Goal: Information Seeking & Learning: Learn about a topic

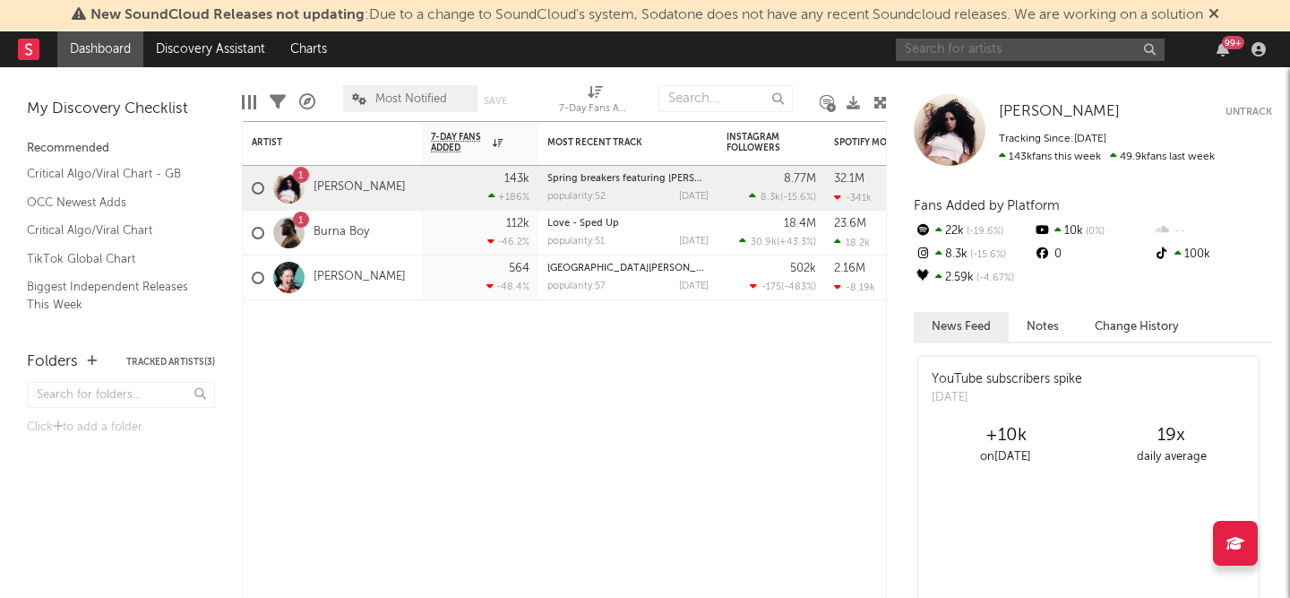
click at [988, 41] on input "text" at bounding box center [1030, 50] width 269 height 22
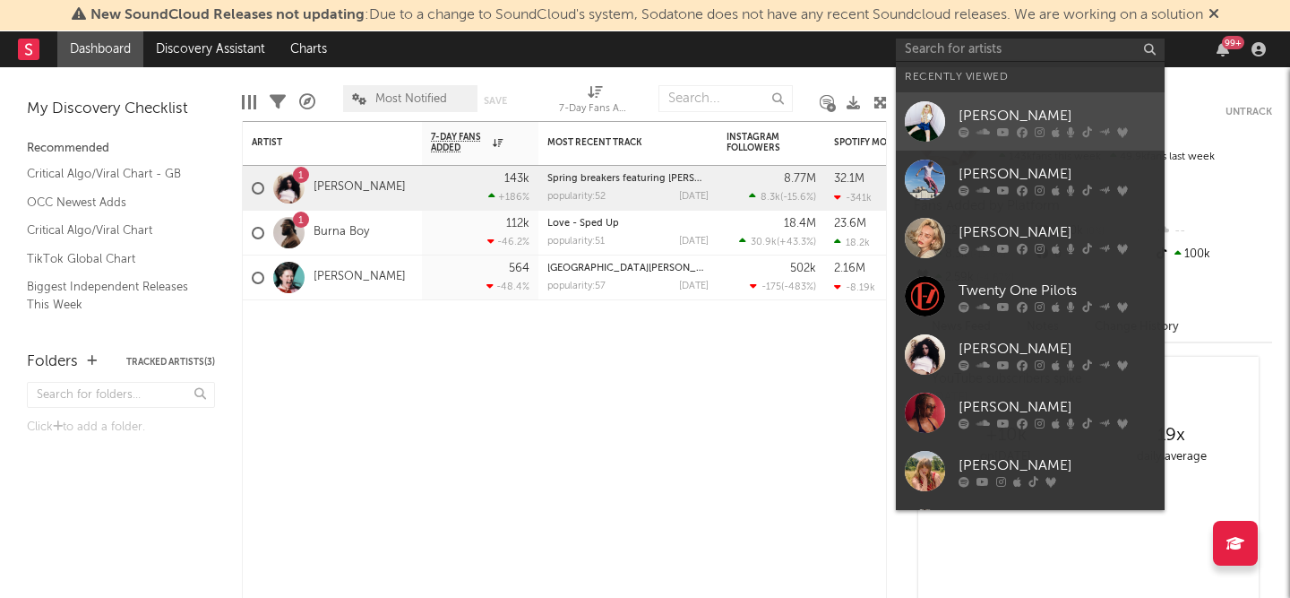
click at [913, 119] on div at bounding box center [925, 121] width 40 height 40
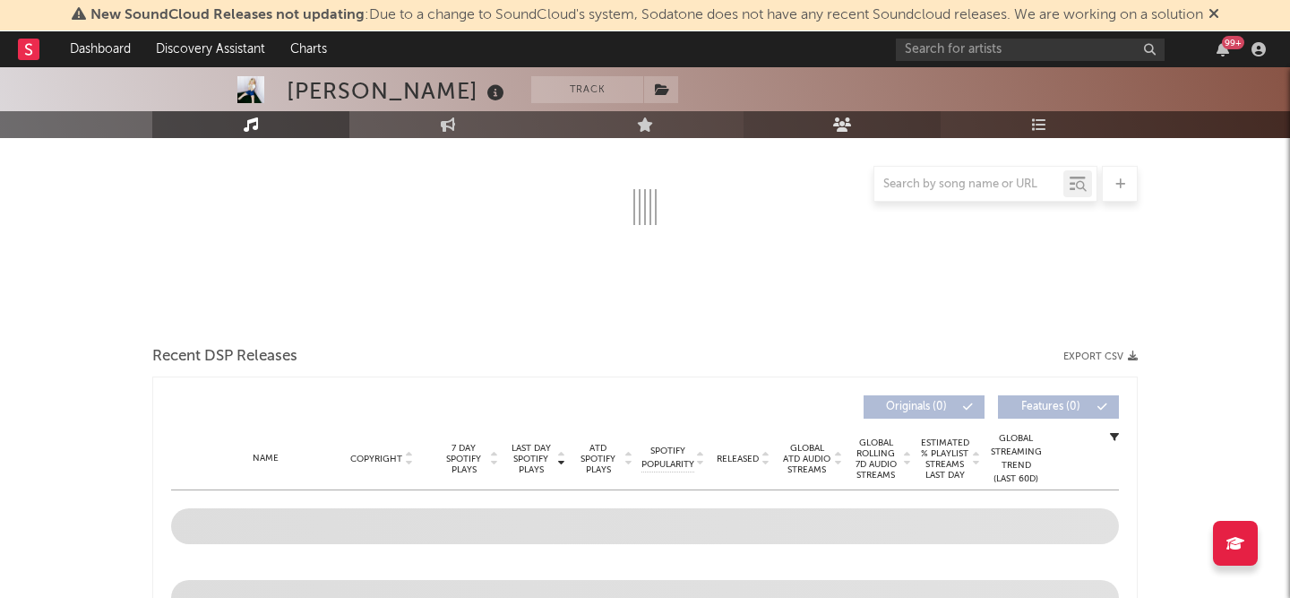
scroll to position [448, 0]
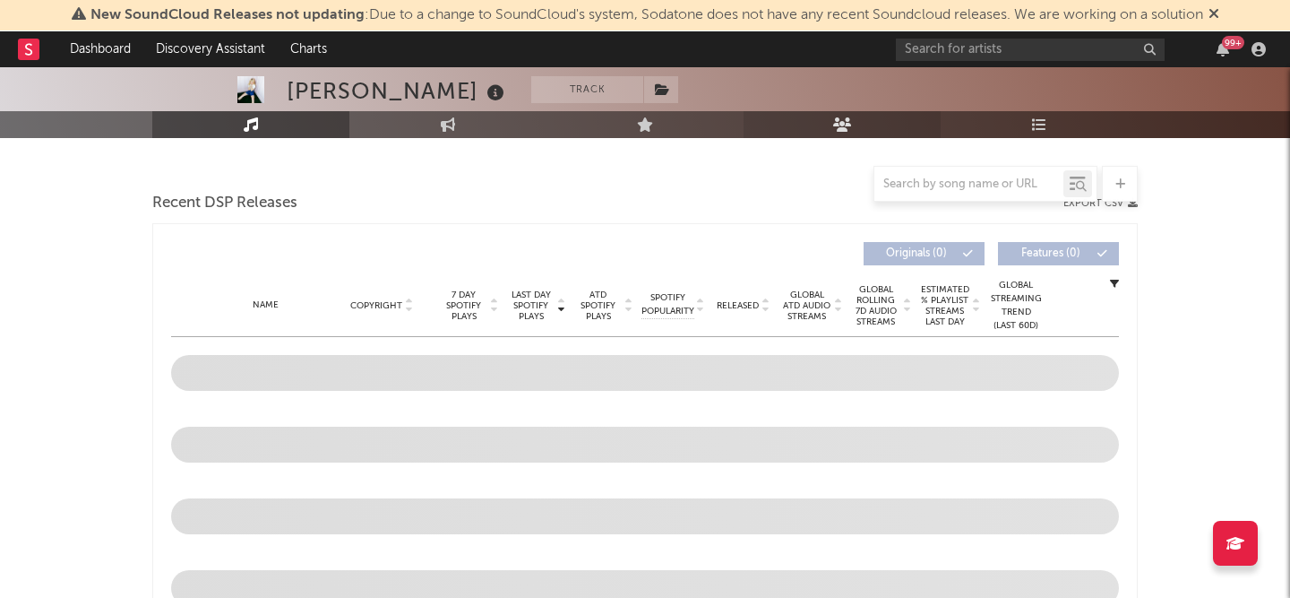
select select "6m"
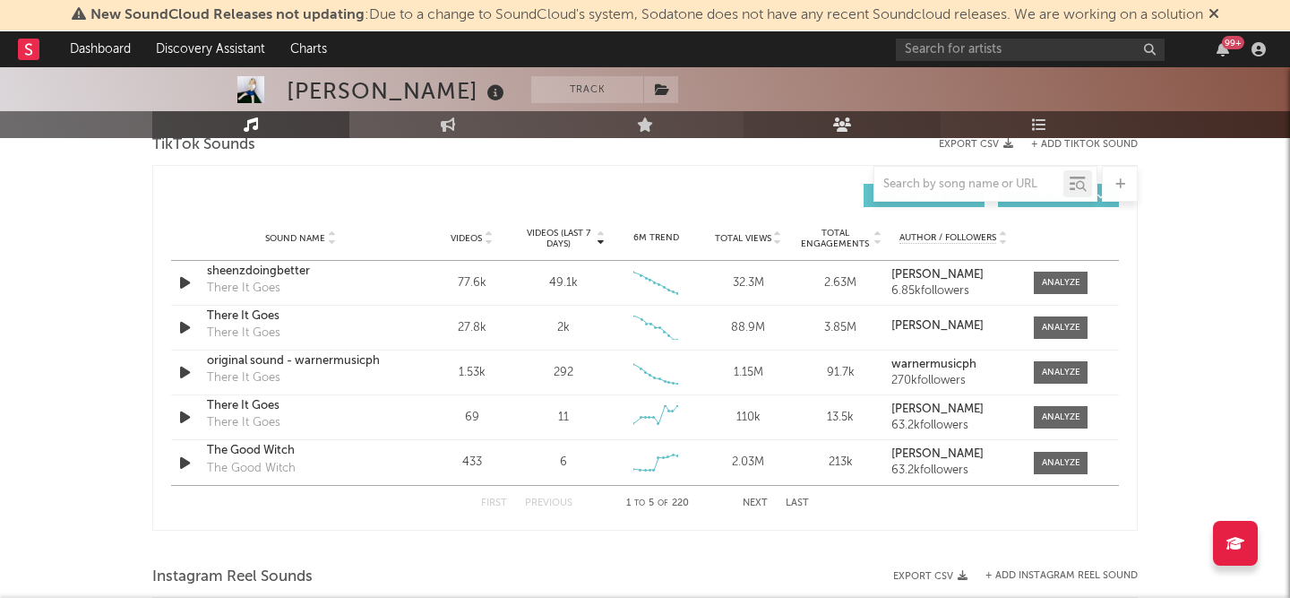
scroll to position [1240, 0]
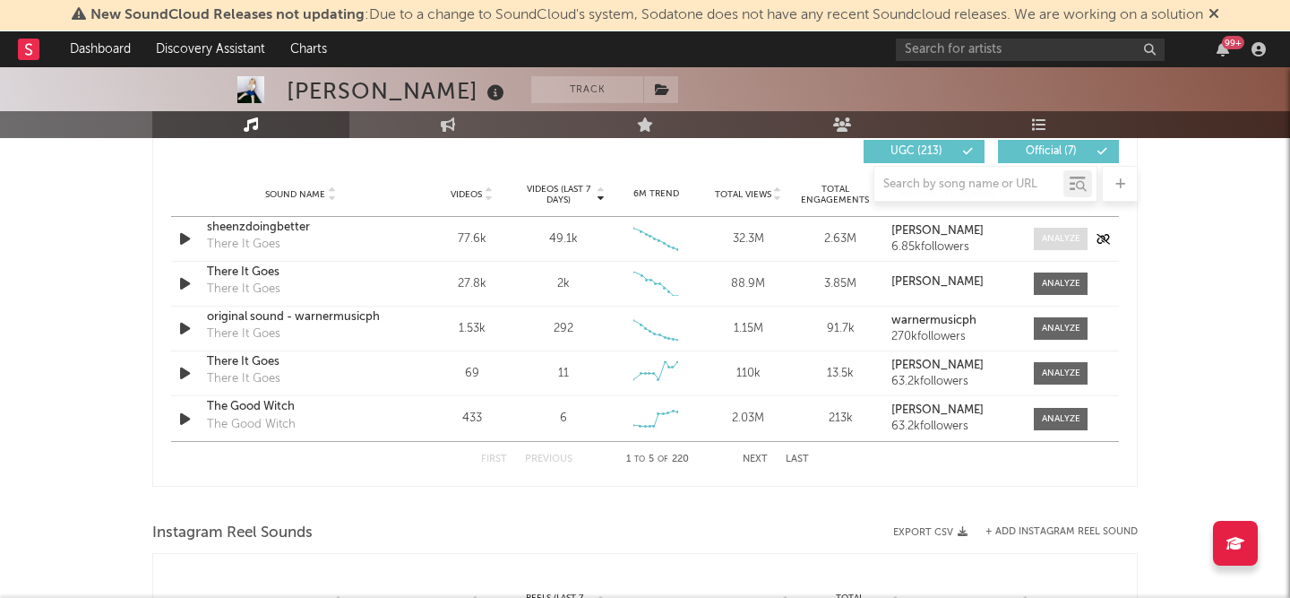
click at [1051, 245] on span at bounding box center [1061, 239] width 54 height 22
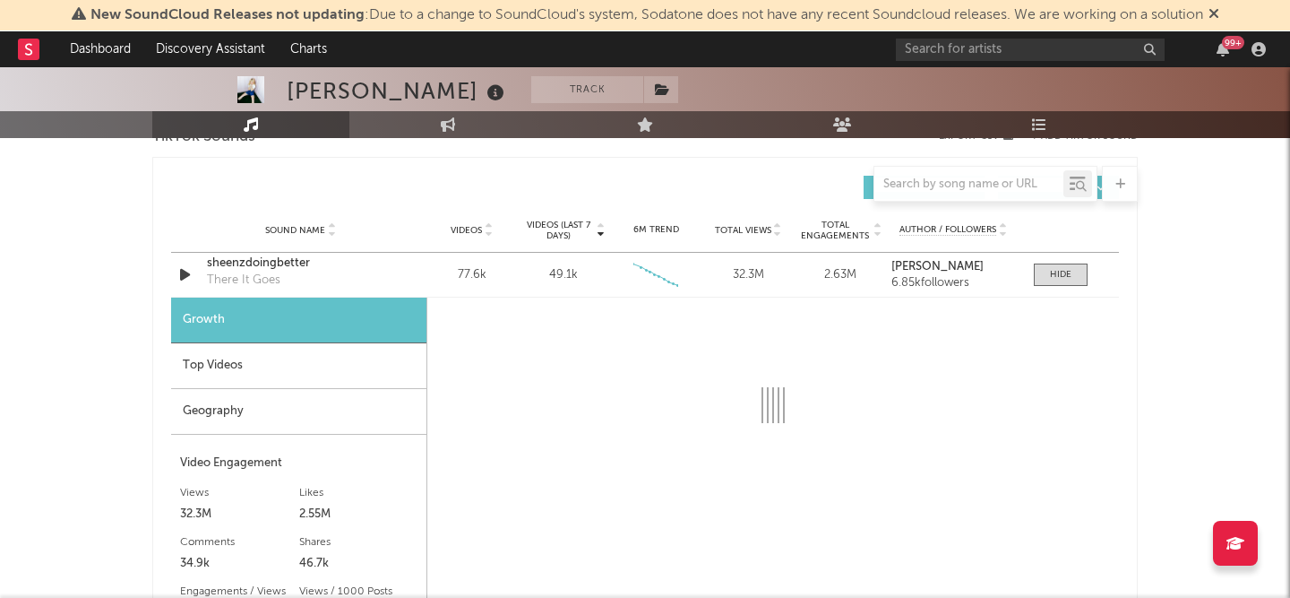
select select "6m"
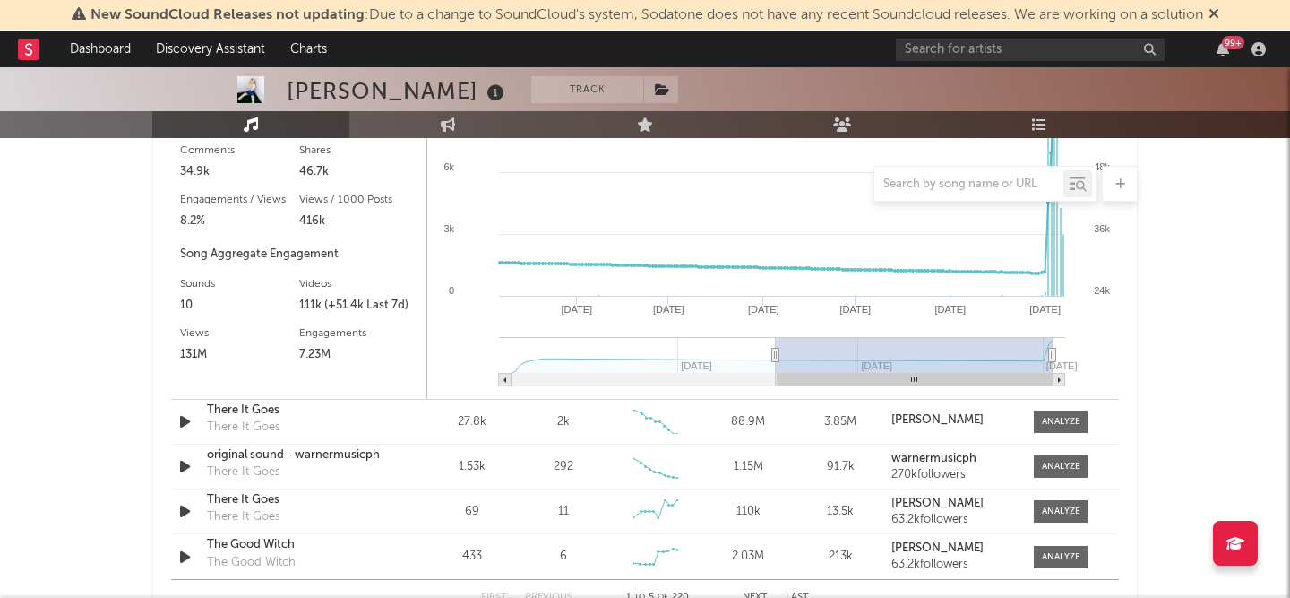
scroll to position [1248, 0]
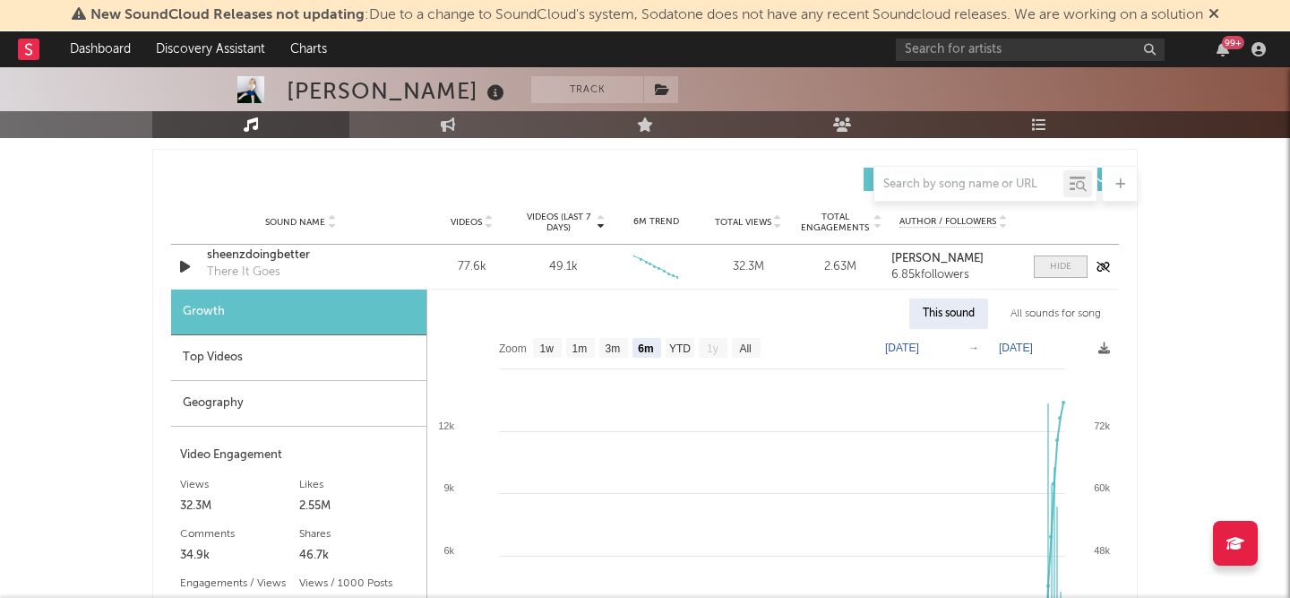
click at [1066, 266] on div at bounding box center [1061, 266] width 22 height 13
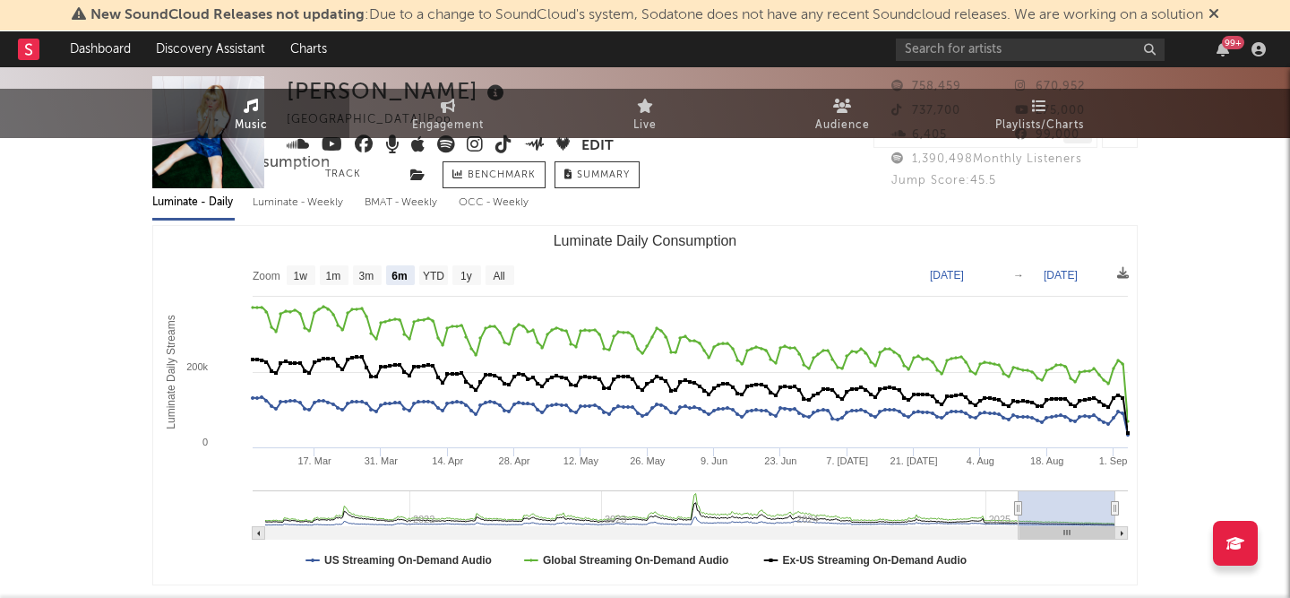
scroll to position [0, 0]
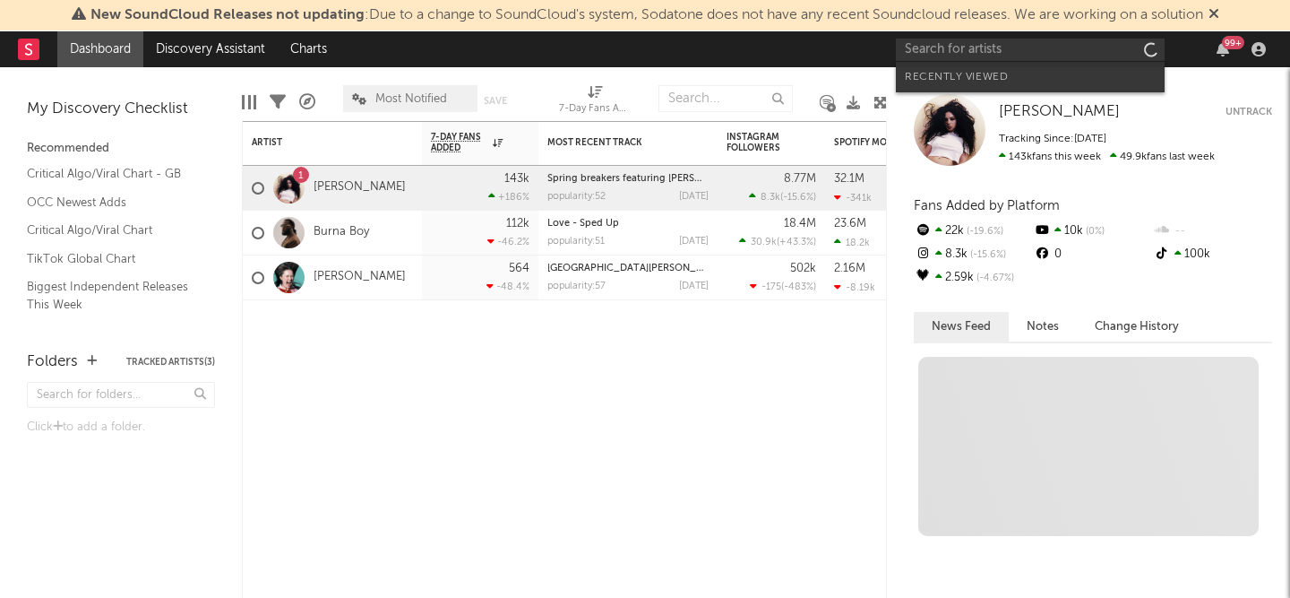
click at [970, 47] on input "text" at bounding box center [1030, 50] width 269 height 22
